Goal: Task Accomplishment & Management: Manage account settings

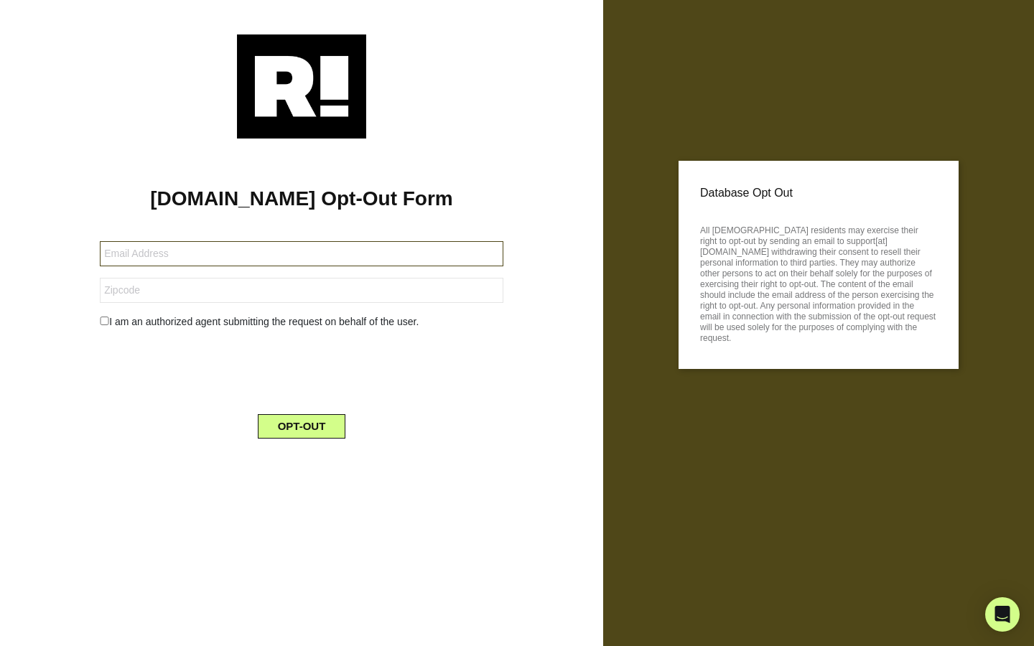
click at [218, 249] on input "text" at bounding box center [302, 253] width 404 height 25
click at [218, 250] on input "text" at bounding box center [302, 253] width 404 height 25
drag, startPoint x: 218, startPoint y: 250, endPoint x: 197, endPoint y: 255, distance: 21.4
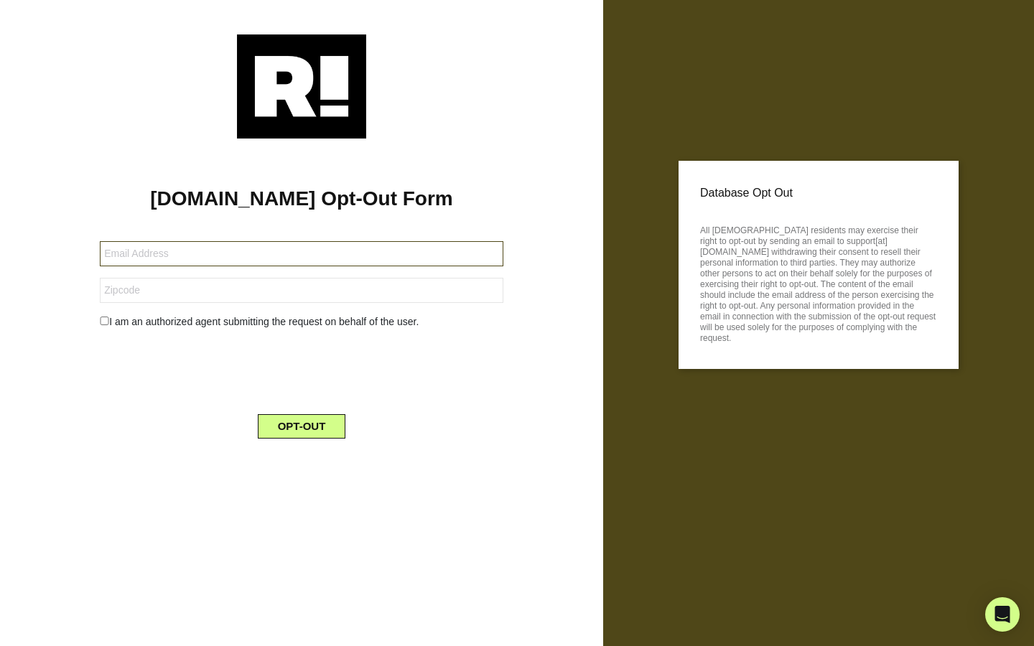
click at [197, 255] on input "text" at bounding box center [302, 253] width 404 height 25
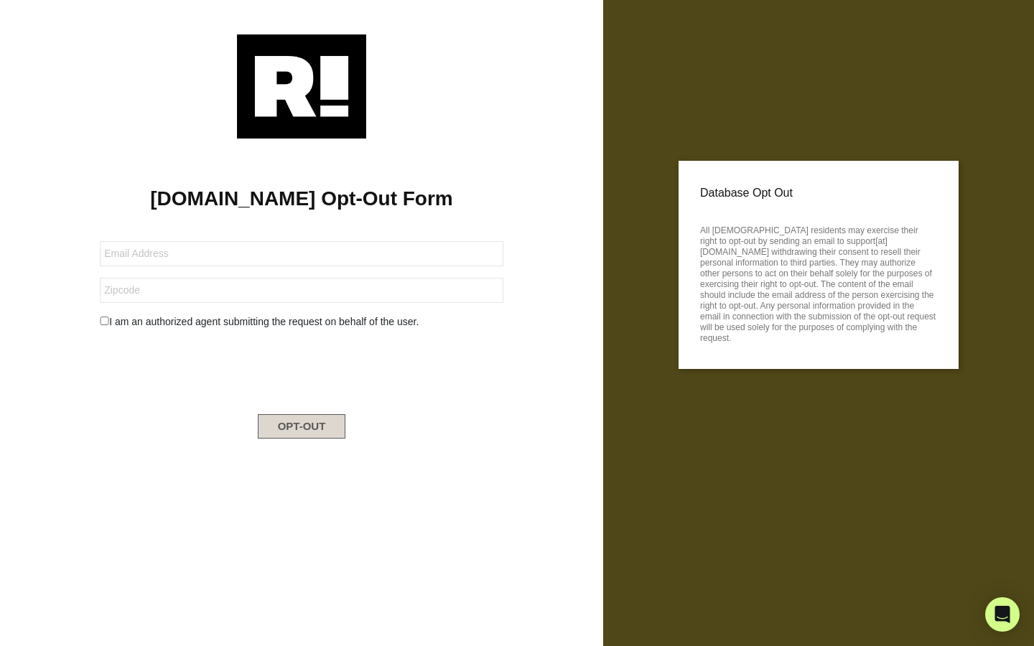
click at [284, 431] on button "OPT-OUT" at bounding box center [302, 426] width 88 height 24
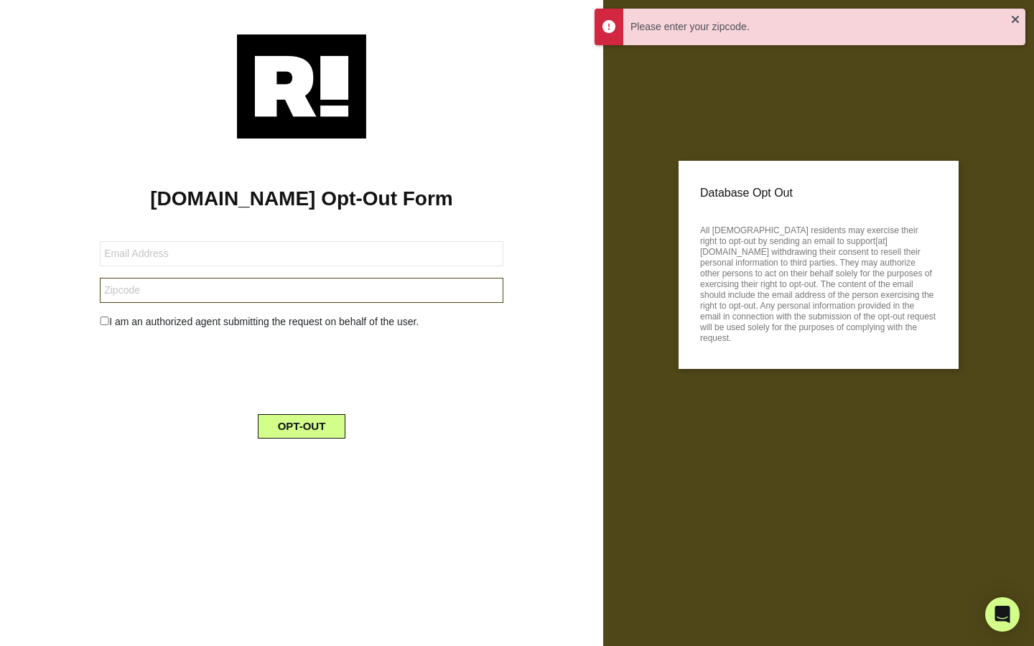
click at [196, 303] on input "text" at bounding box center [302, 290] width 404 height 25
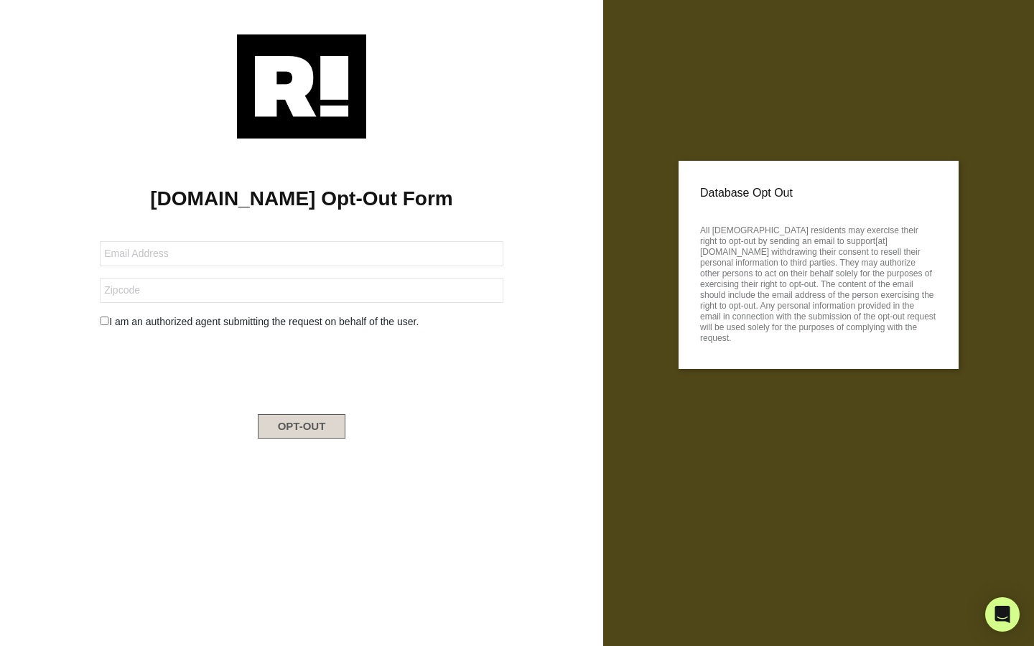
click at [265, 426] on button "OPT-OUT" at bounding box center [302, 426] width 88 height 24
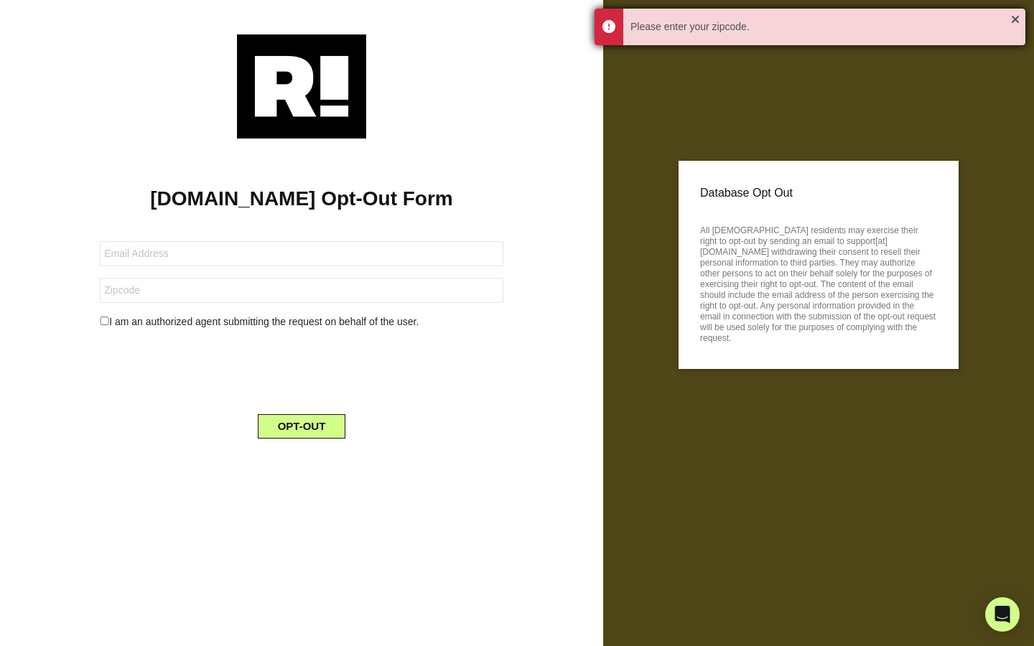
click at [608, 37] on div "Please enter your zipcode." at bounding box center [810, 27] width 431 height 37
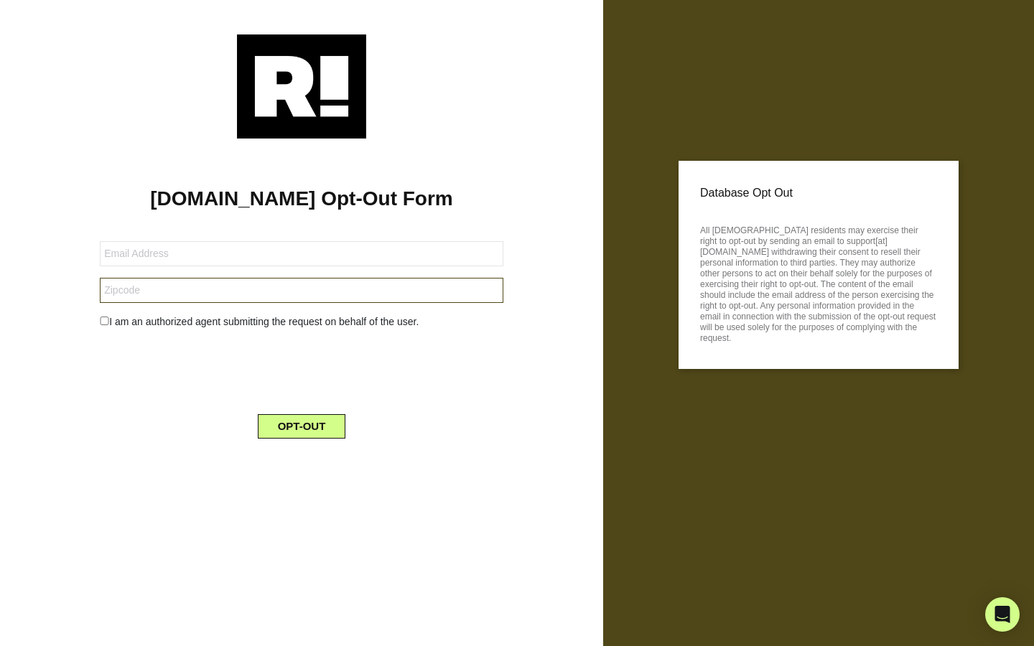
click at [340, 287] on input "text" at bounding box center [302, 290] width 404 height 25
type input "1"
click at [317, 421] on button "OPT-OUT" at bounding box center [302, 426] width 88 height 24
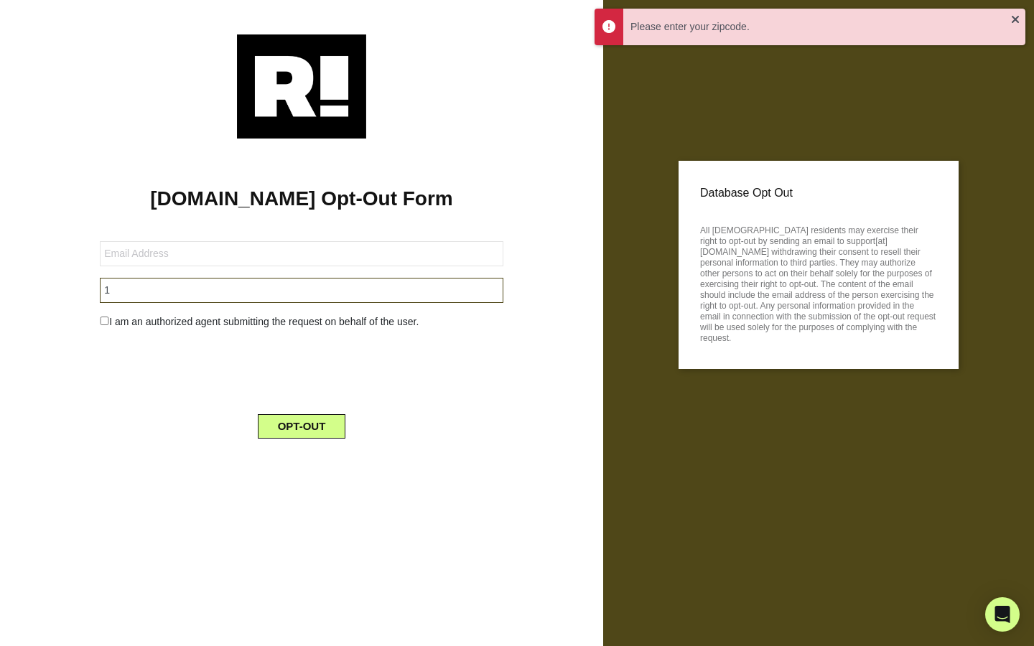
click at [321, 299] on input "1" at bounding box center [302, 290] width 404 height 25
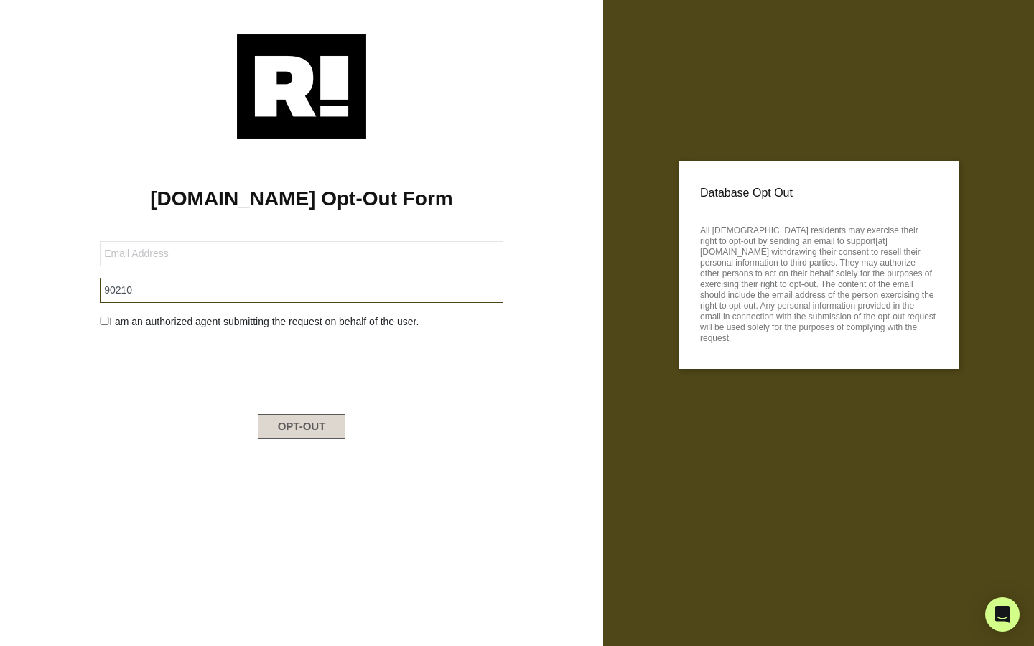
type input "90210"
click at [318, 439] on button "OPT-OUT" at bounding box center [302, 426] width 88 height 24
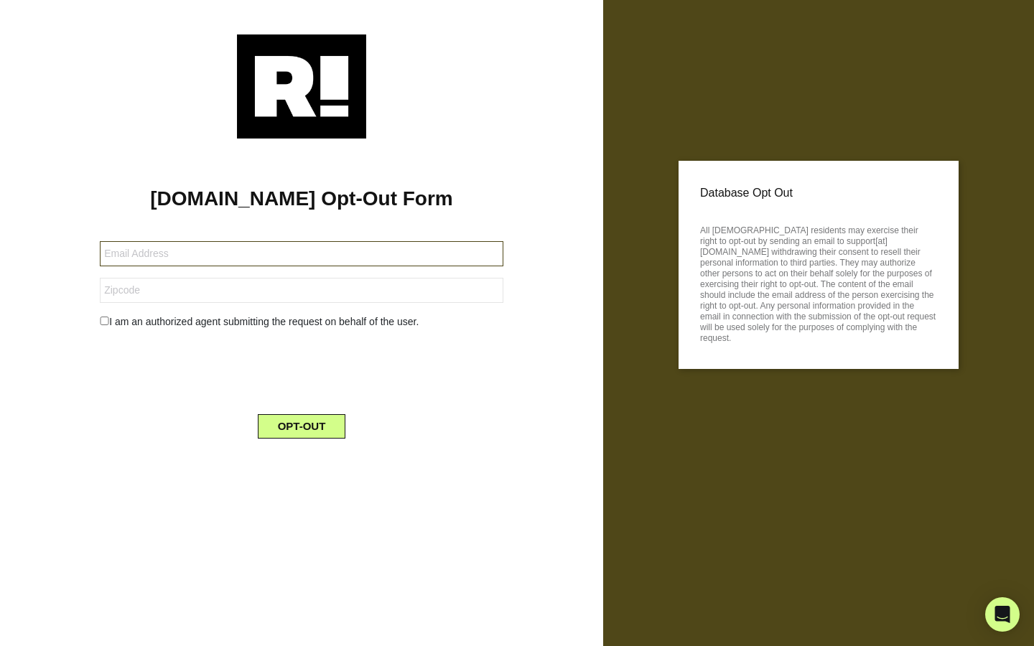
click at [365, 264] on input "text" at bounding box center [302, 253] width 404 height 25
click at [345, 259] on input "text" at bounding box center [302, 253] width 404 height 25
